Goal: Task Accomplishment & Management: Use online tool/utility

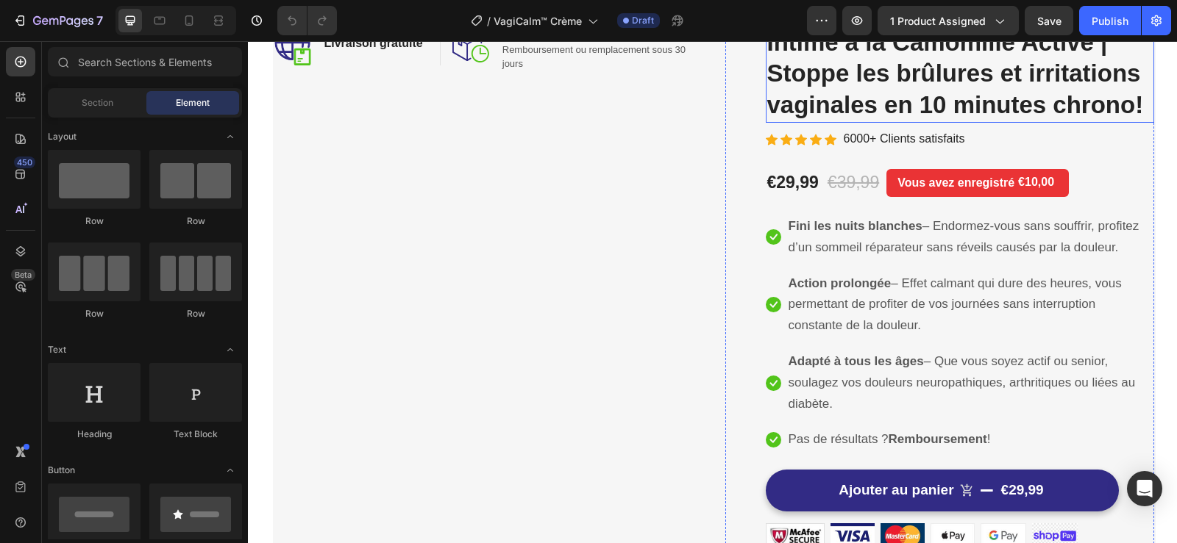
scroll to position [221, 0]
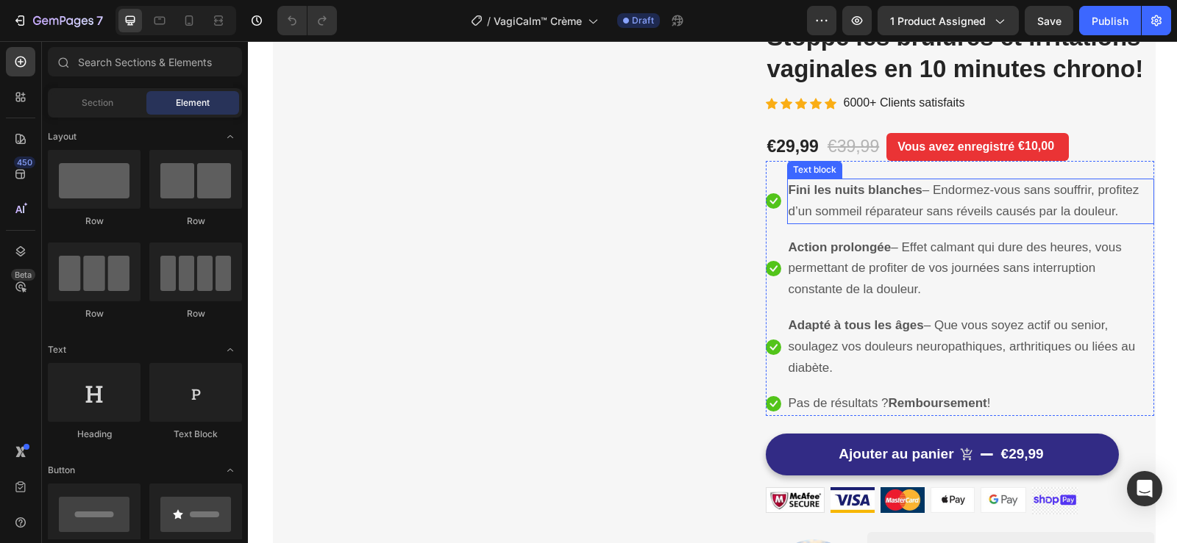
click at [814, 196] on strong "Fini les nuits blanches" at bounding box center [855, 190] width 134 height 14
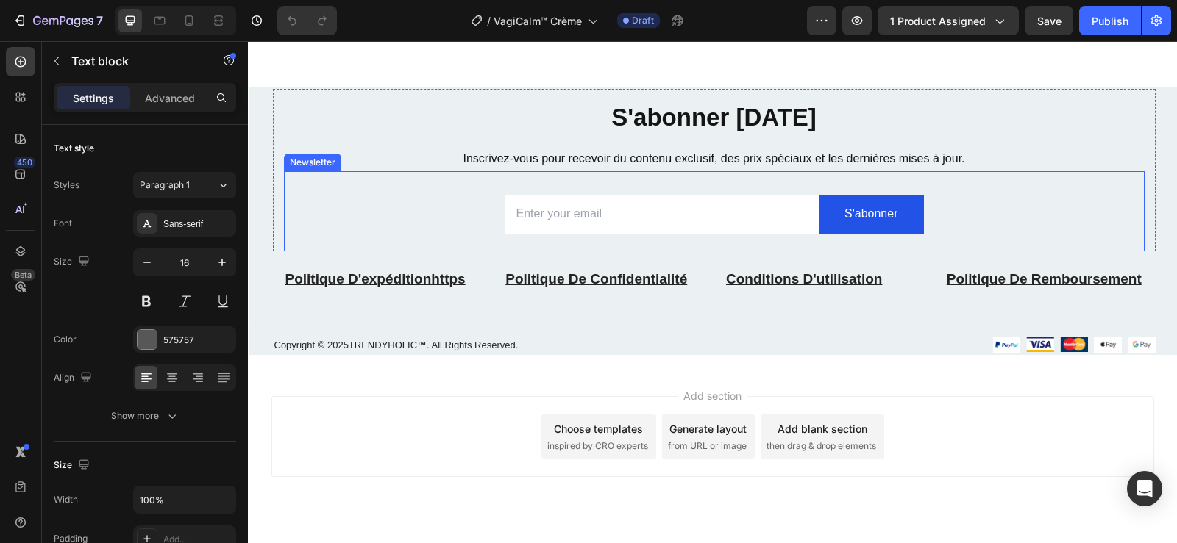
scroll to position [4856, 0]
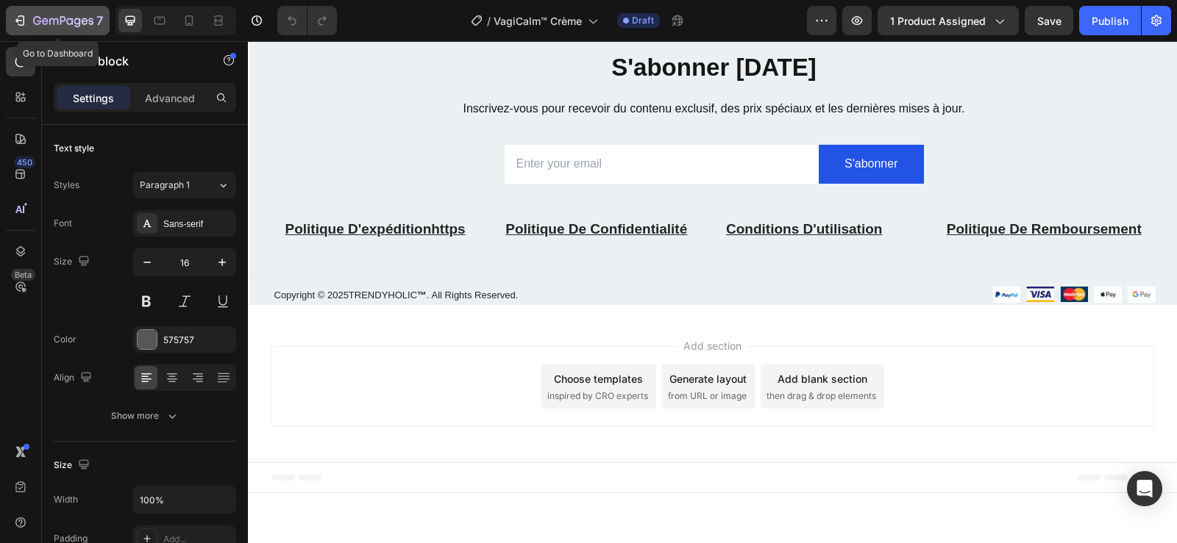
click at [7, 26] on button "7" at bounding box center [58, 20] width 104 height 29
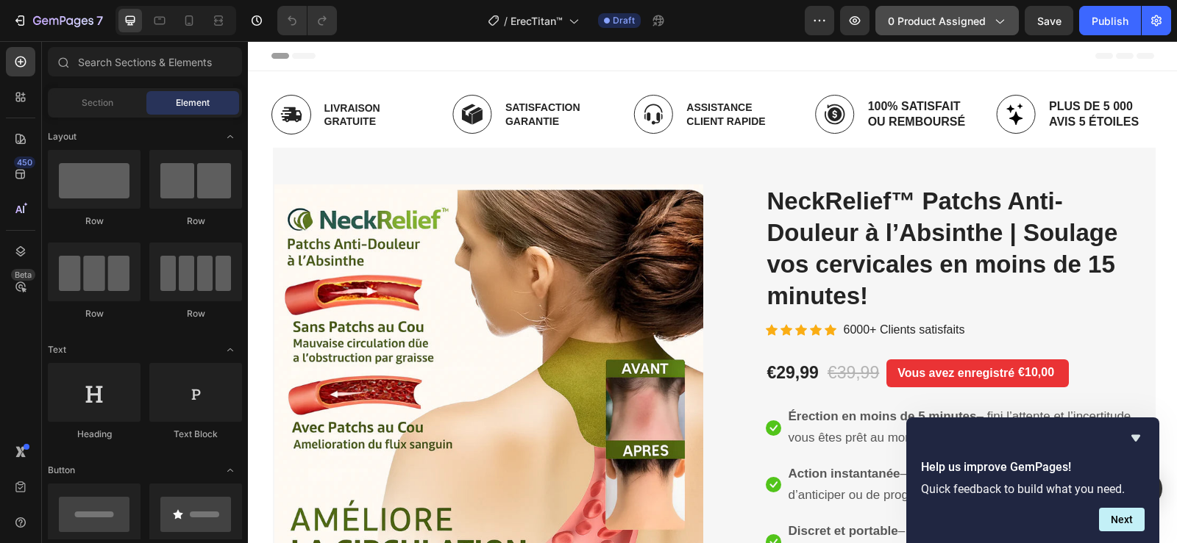
click at [941, 26] on span "0 product assigned" at bounding box center [937, 20] width 98 height 15
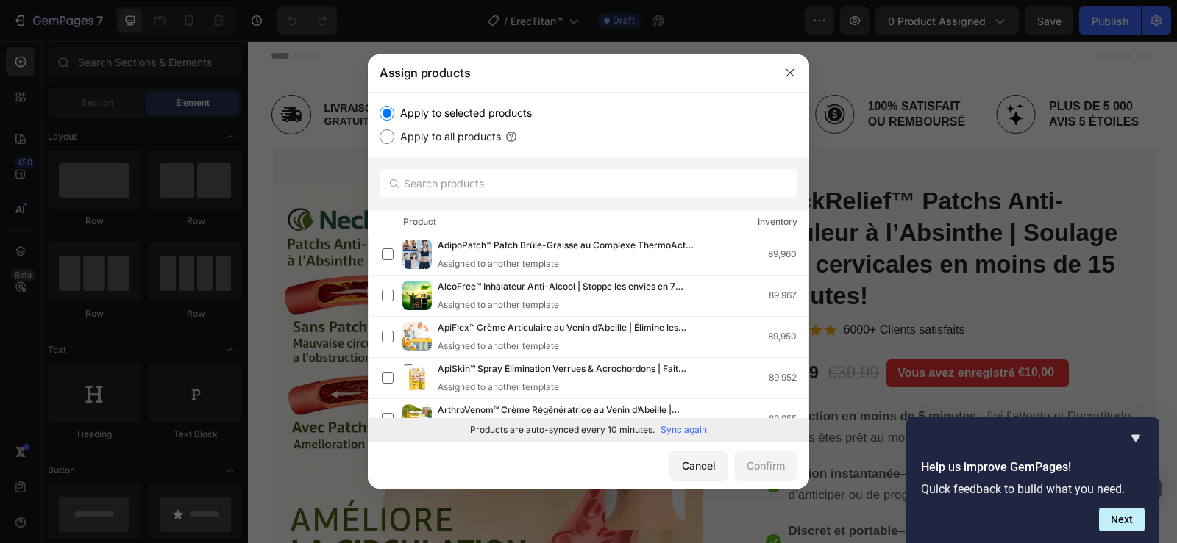
click at [689, 431] on p "Sync again" at bounding box center [683, 430] width 46 height 13
click at [576, 187] on input "text" at bounding box center [588, 183] width 418 height 29
paste input "ErecTitan™"
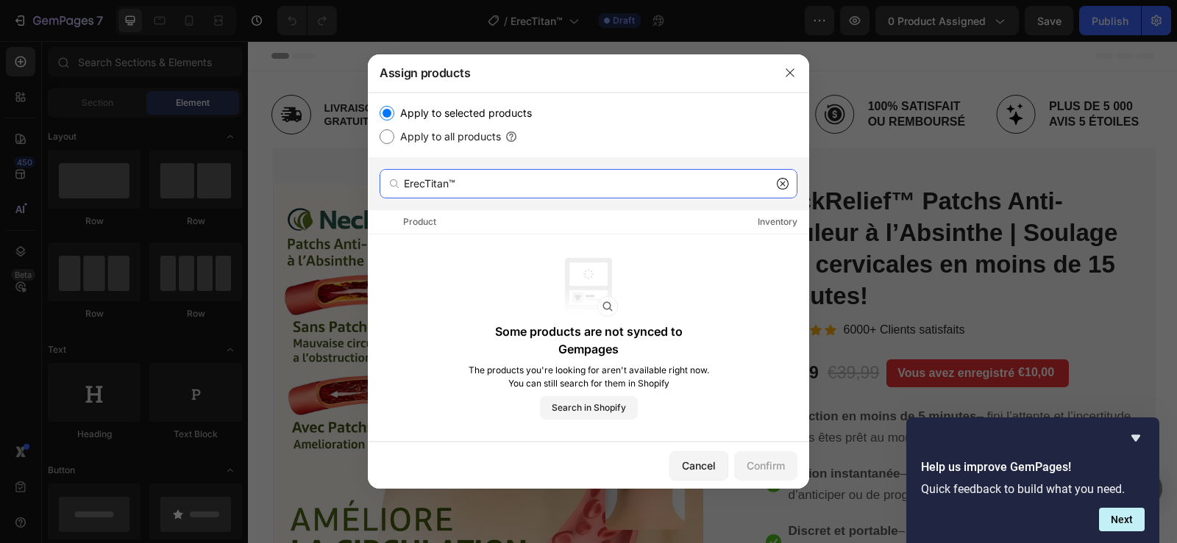
type input "ErecTitan™"
click at [779, 183] on icon at bounding box center [783, 184] width 12 height 12
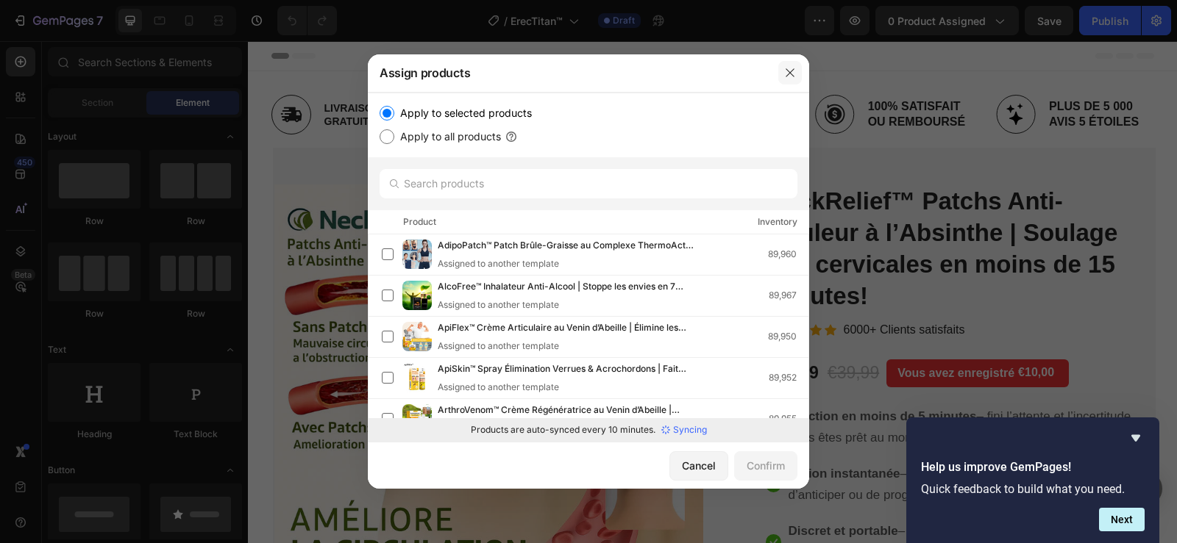
click at [790, 64] on button "button" at bounding box center [790, 73] width 24 height 24
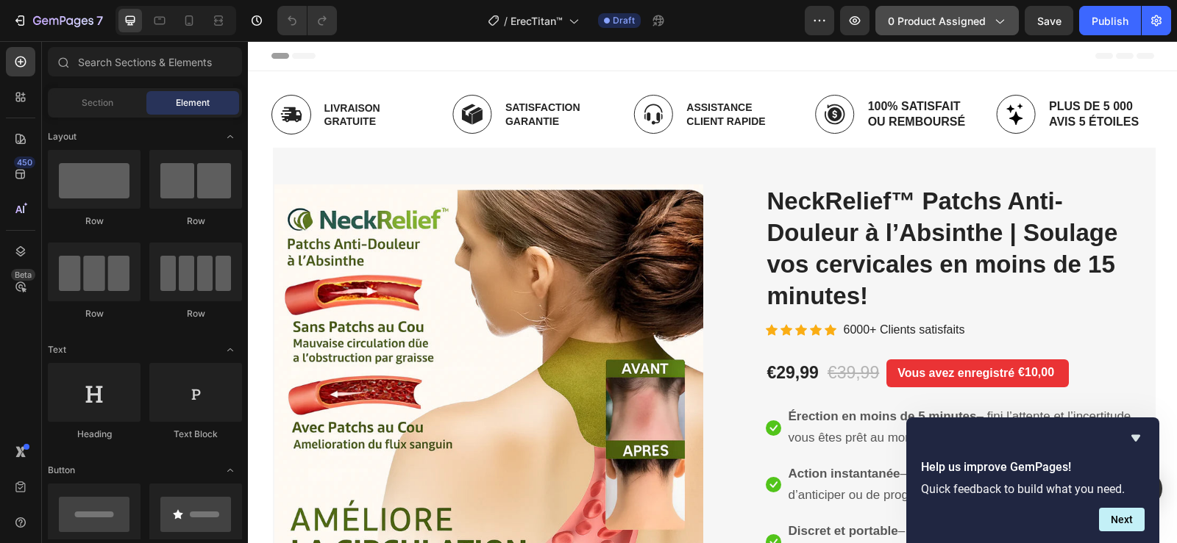
click at [951, 21] on span "0 product assigned" at bounding box center [937, 20] width 98 height 15
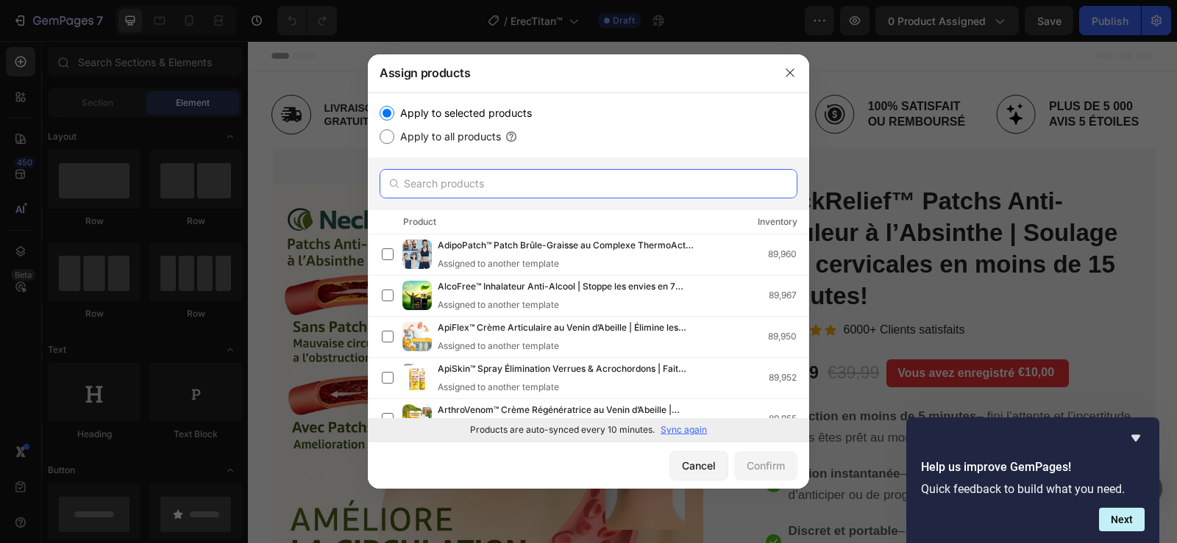
click at [554, 181] on input "text" at bounding box center [588, 183] width 418 height 29
paste input "ErecTitan™"
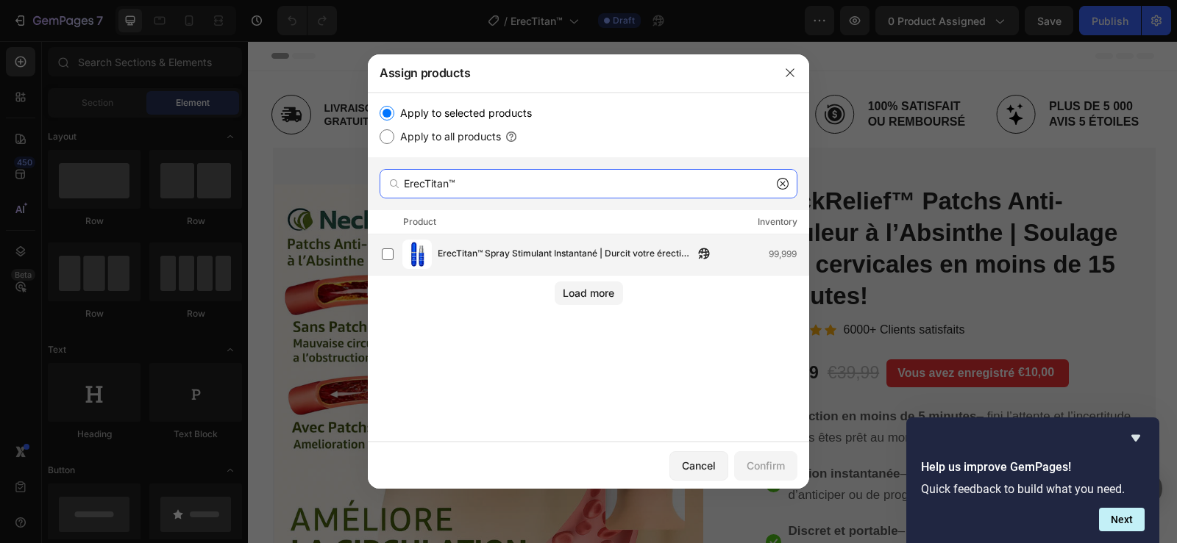
type input "ErecTitan™"
click at [588, 259] on span "ErecTitan™ Spray Stimulant Instantané | Durcit votre érection en moins de 5 min…" at bounding box center [566, 254] width 256 height 16
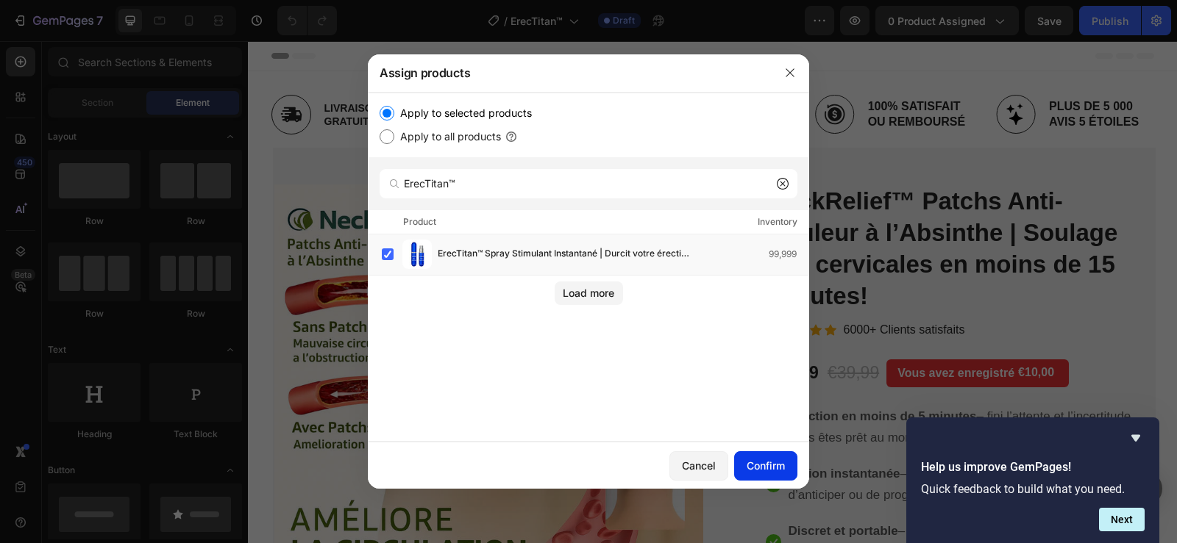
click at [758, 468] on div "Confirm" at bounding box center [765, 465] width 38 height 15
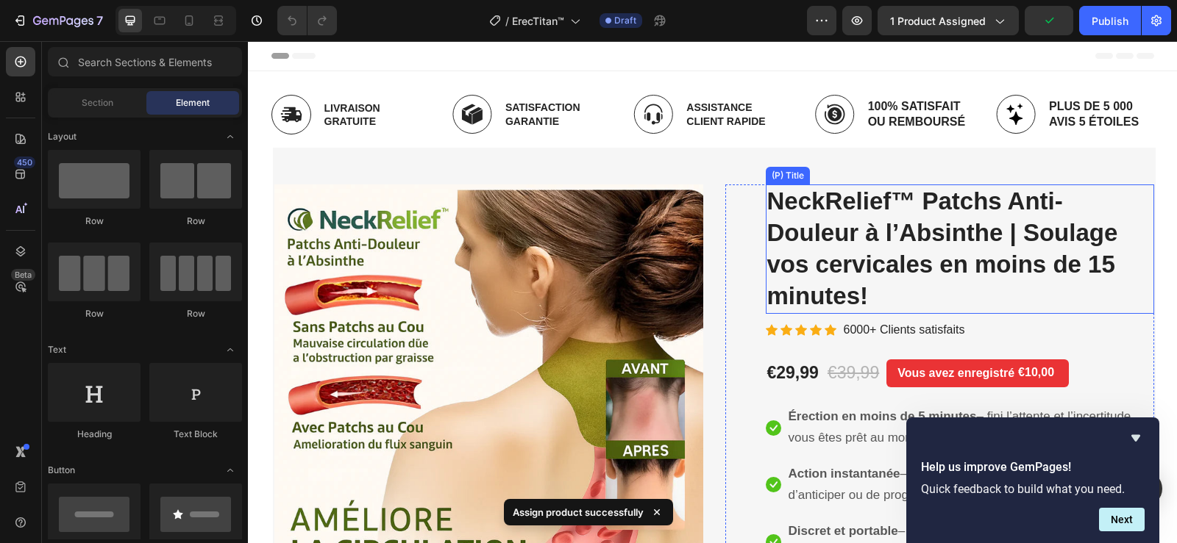
click at [821, 236] on h2 "NeckRelief™ Patchs Anti-Douleur à l’Absinthe | Soulage vos cervicales en moins …" at bounding box center [959, 249] width 388 height 129
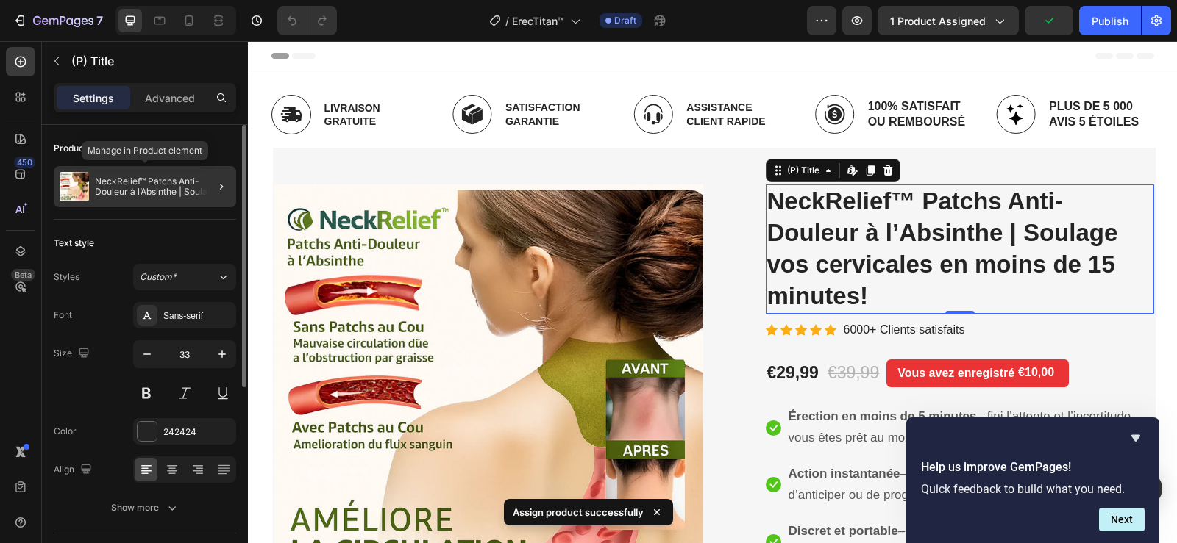
click at [168, 205] on div "NeckRelief™ Patchs Anti-Douleur à l’Absinthe | Soulage vos cervicales en moins …" at bounding box center [145, 186] width 182 height 41
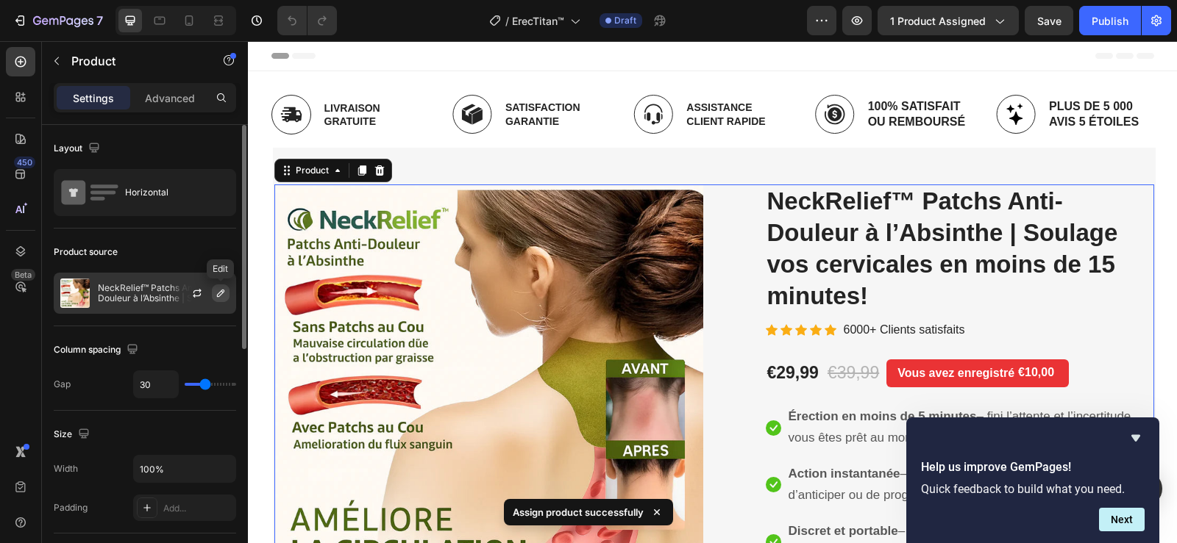
click at [216, 296] on icon "button" at bounding box center [221, 294] width 12 height 12
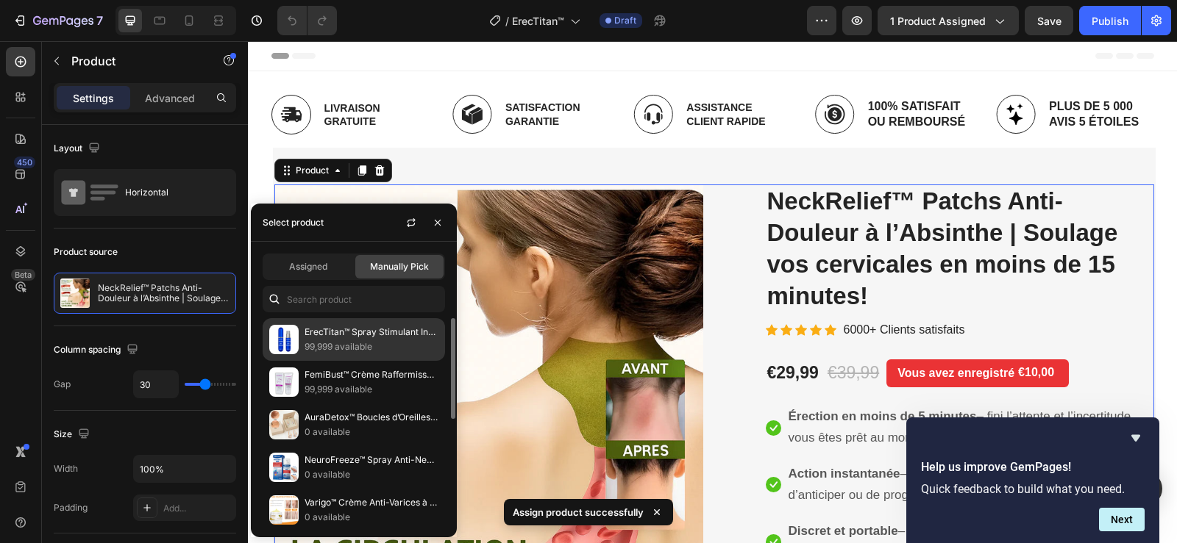
click at [347, 328] on p "ErecTitan™ Spray Stimulant Instantané | Durcit votre érection en moins de 5 min…" at bounding box center [371, 332] width 134 height 15
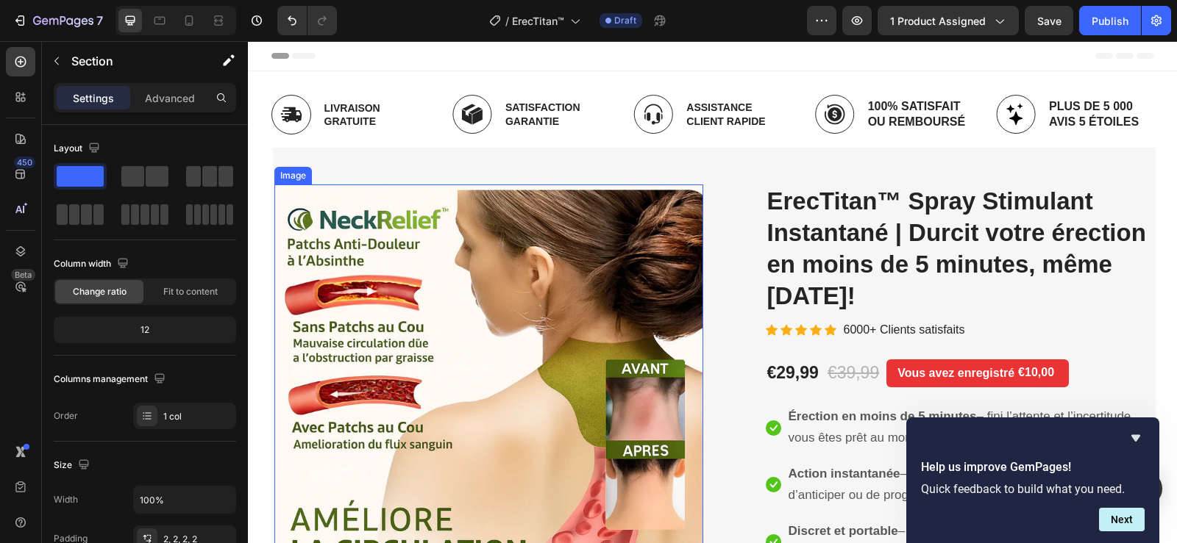
click at [554, 285] on img at bounding box center [488, 399] width 429 height 429
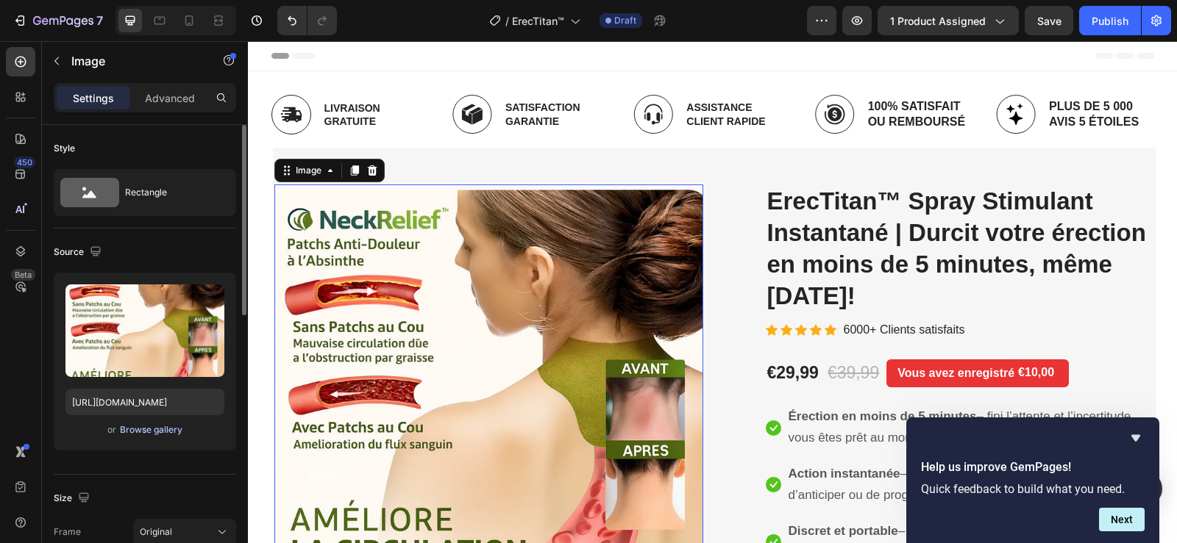
click at [169, 432] on div "Browse gallery" at bounding box center [151, 430] width 63 height 13
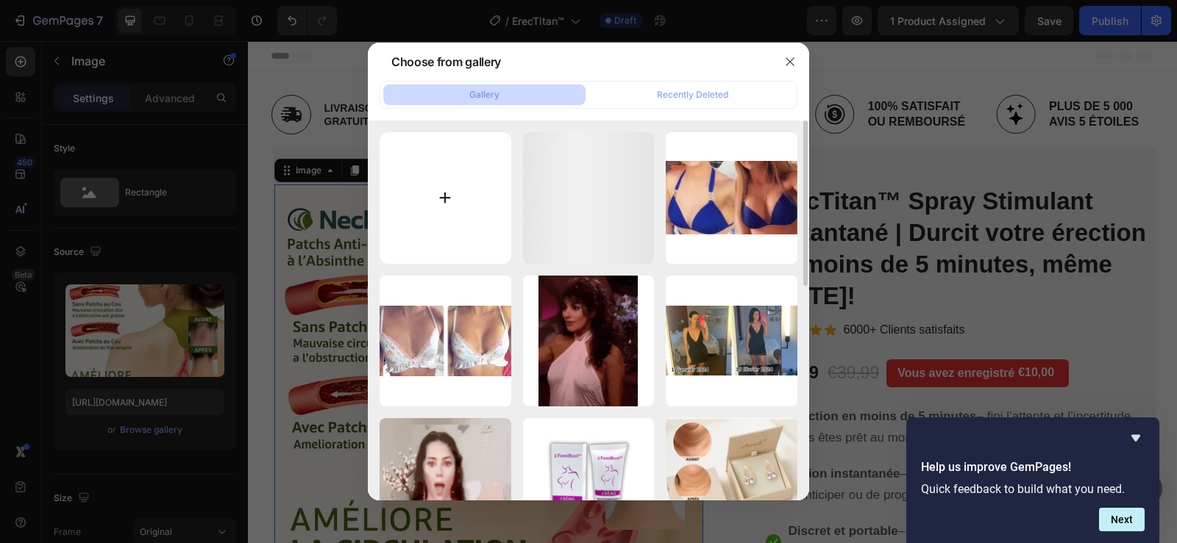
click at [467, 201] on input "file" at bounding box center [445, 198] width 132 height 132
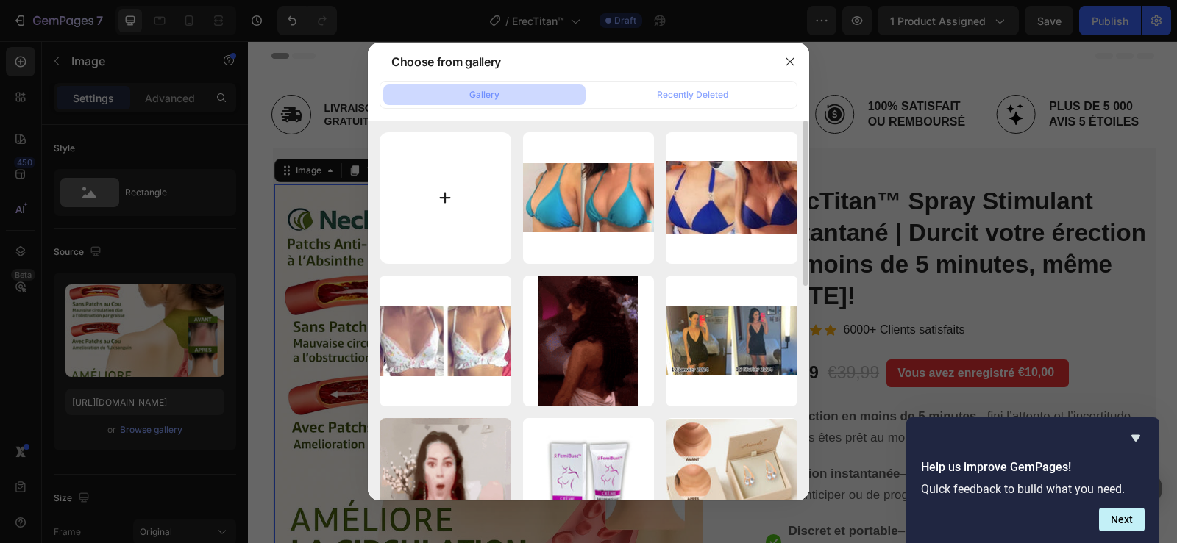
type input "C:\fakepath\1.webp"
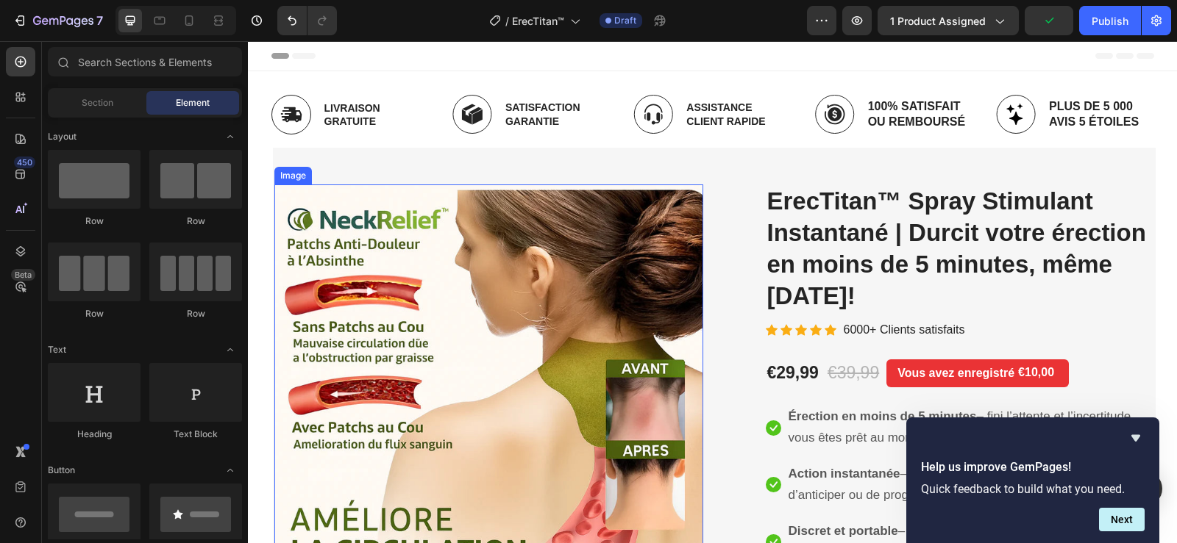
click at [506, 210] on img at bounding box center [488, 399] width 429 height 429
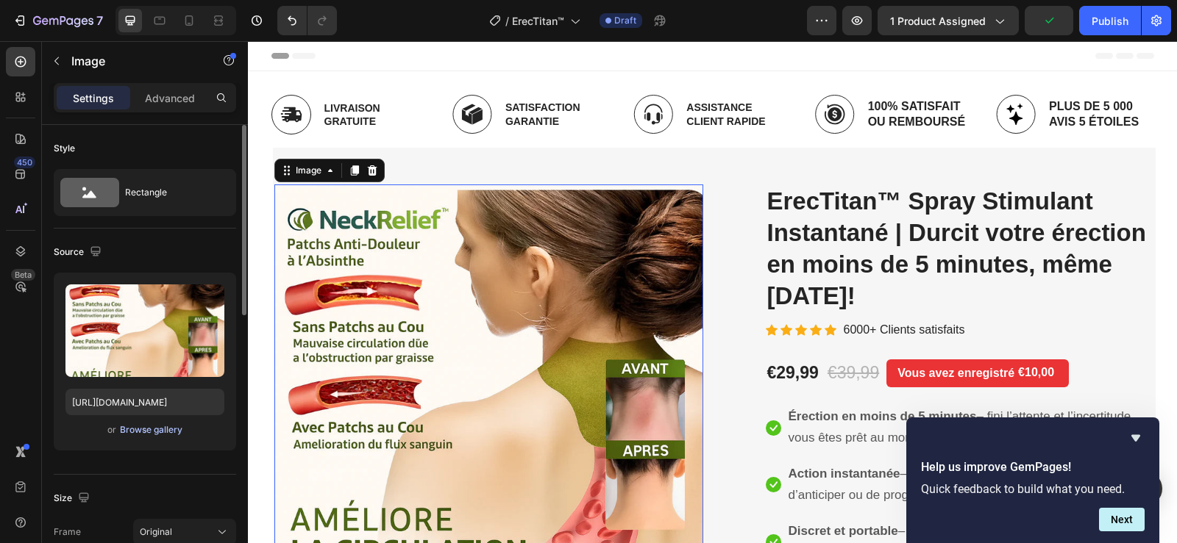
click at [167, 434] on div "Browse gallery" at bounding box center [151, 430] width 63 height 13
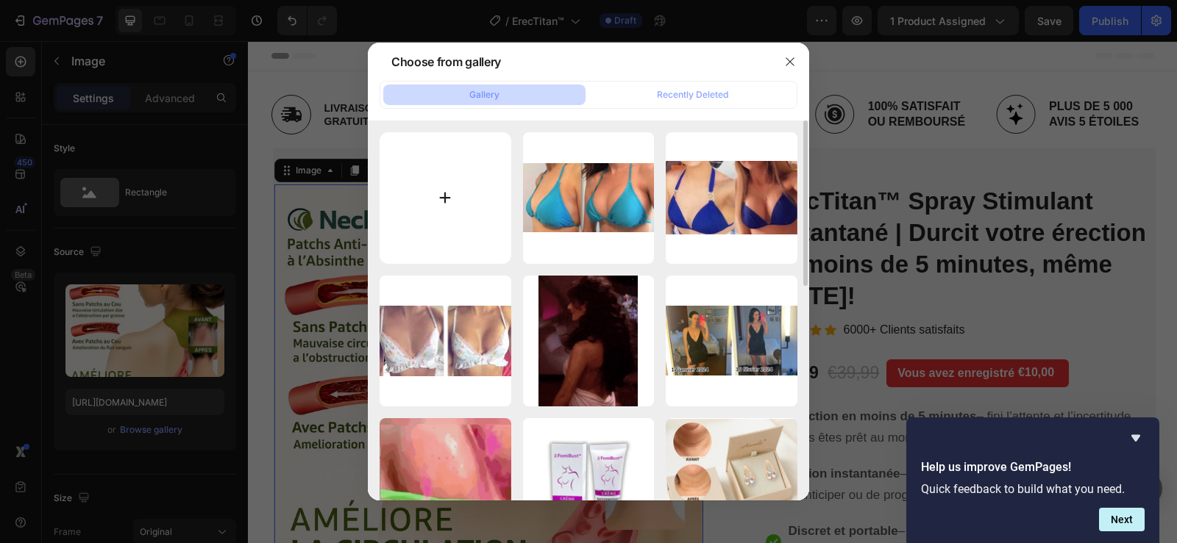
click at [443, 207] on input "file" at bounding box center [445, 198] width 132 height 132
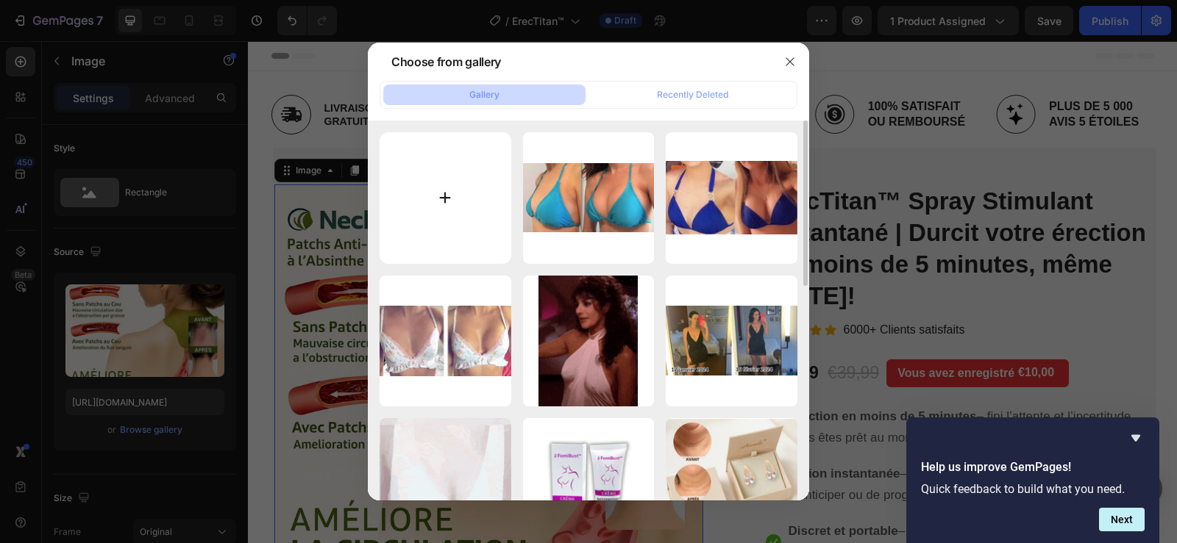
type input "C:\fakepath\1.webp"
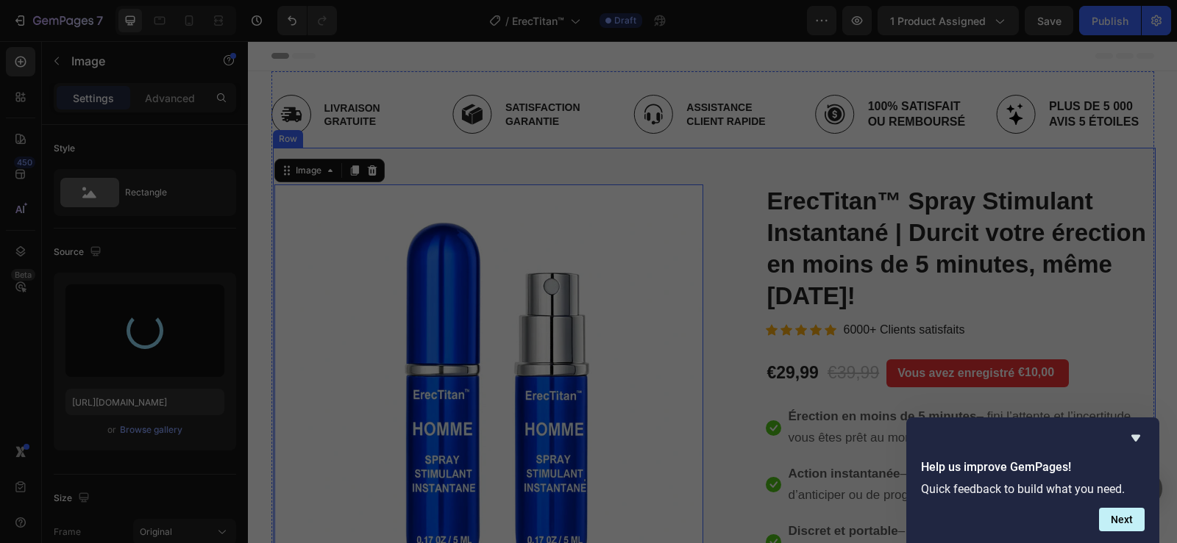
type input "[URL][DOMAIN_NAME]"
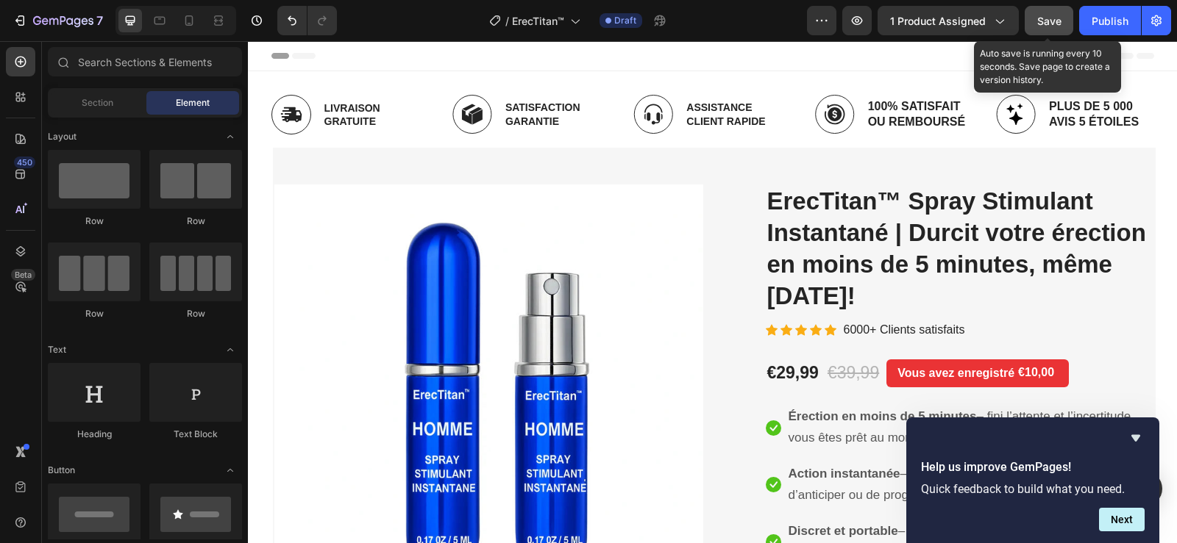
click at [1053, 24] on span "Save" at bounding box center [1049, 21] width 24 height 13
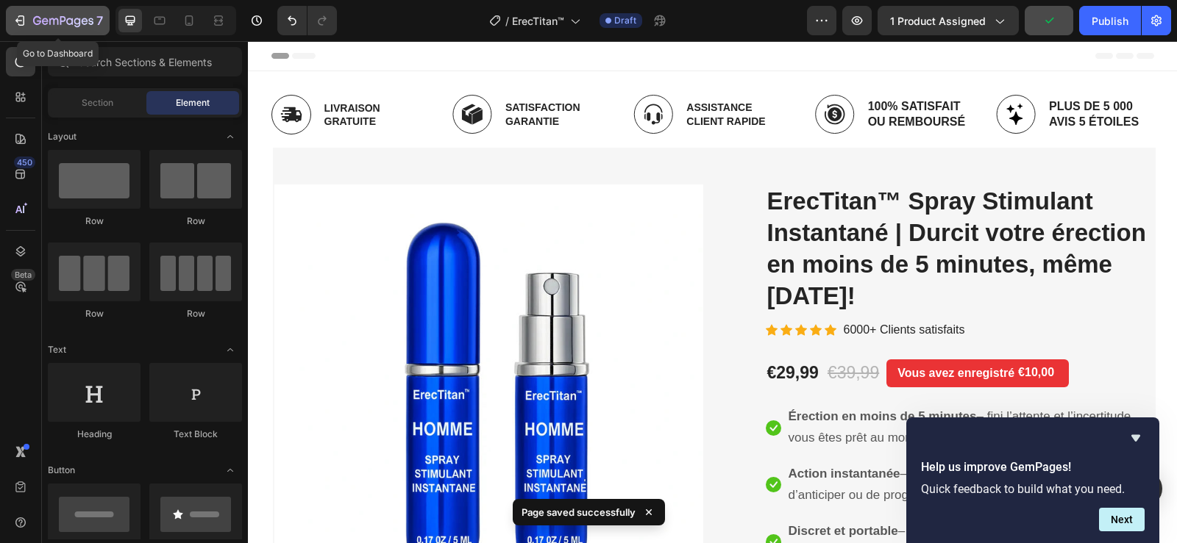
click at [28, 22] on div "7" at bounding box center [58, 21] width 90 height 18
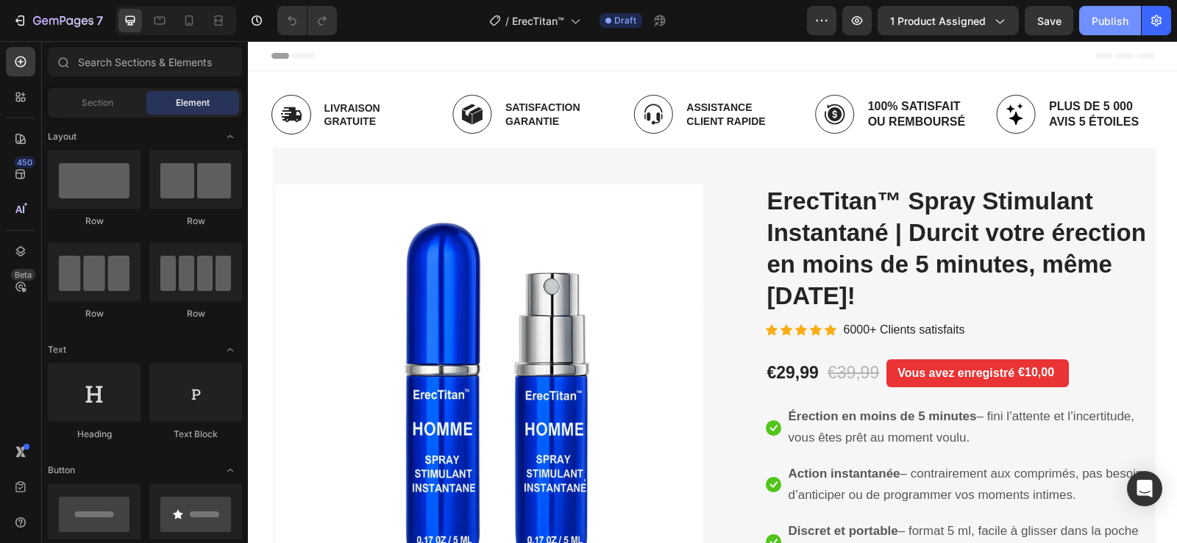
click at [1089, 22] on button "Publish" at bounding box center [1110, 20] width 62 height 29
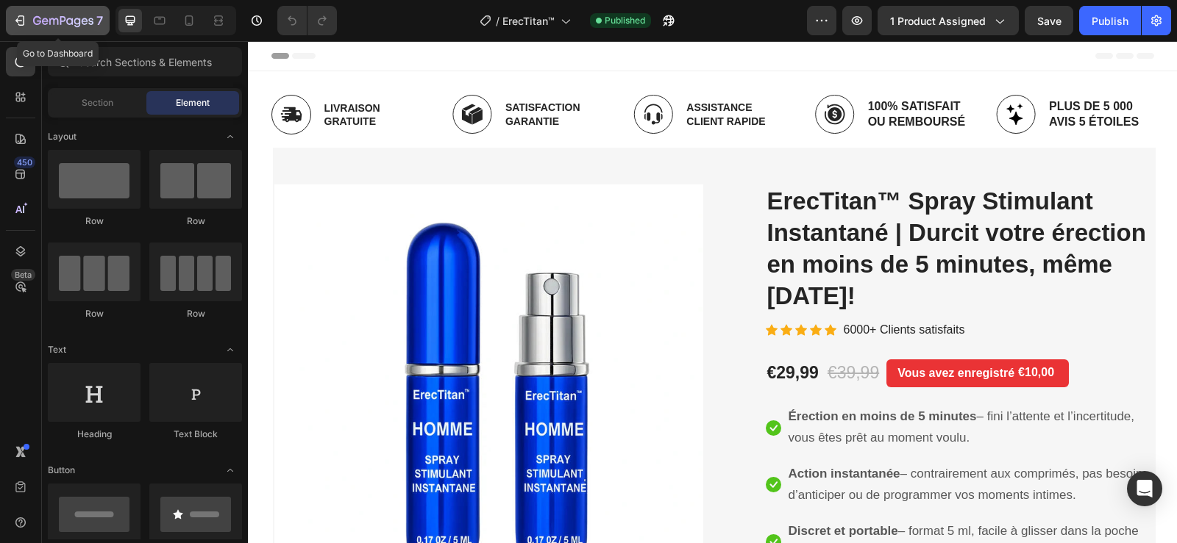
click at [13, 27] on icon "button" at bounding box center [20, 20] width 15 height 15
